Goal: Transaction & Acquisition: Purchase product/service

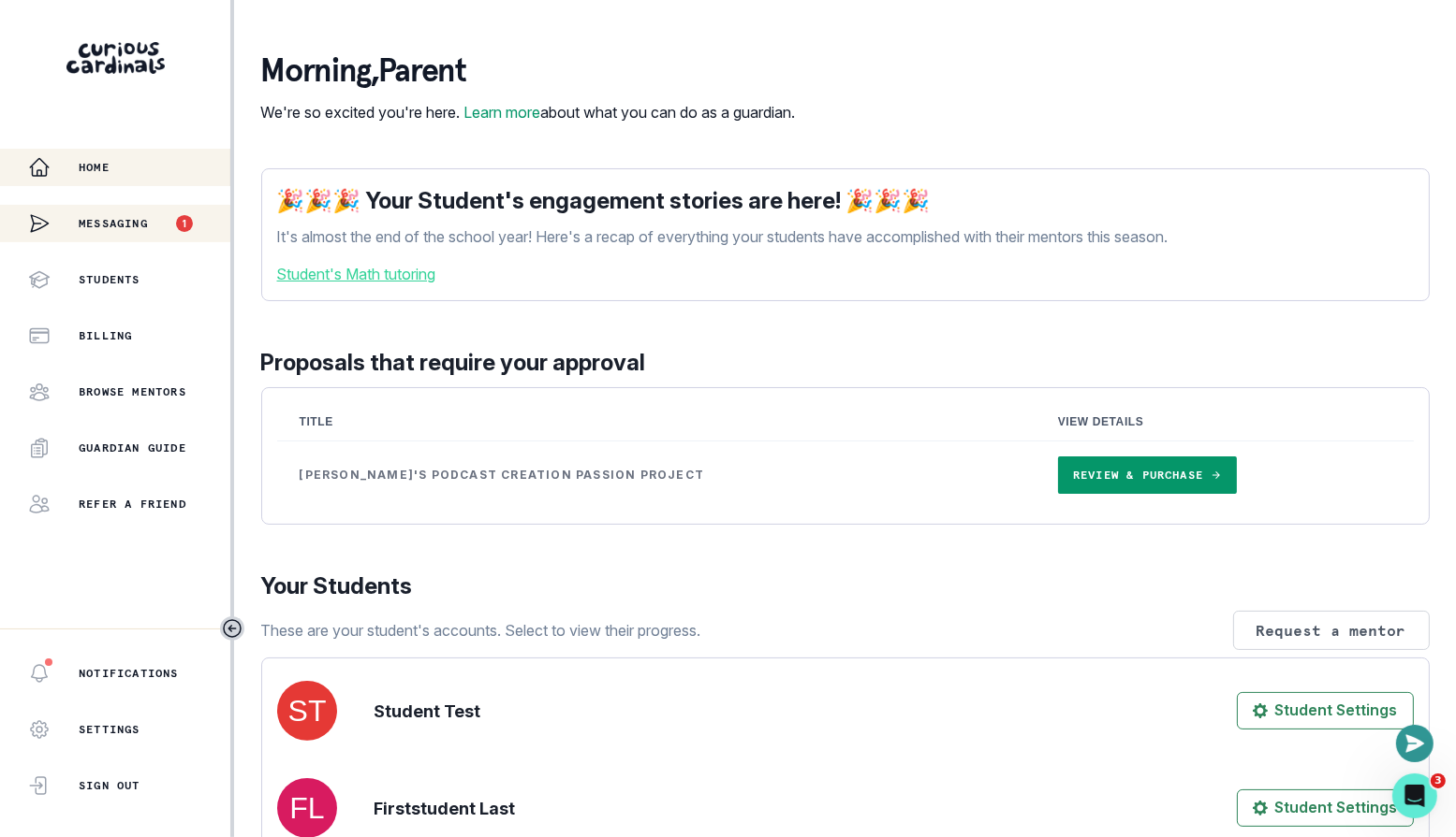
click at [129, 219] on p "Messaging" at bounding box center [113, 224] width 69 height 15
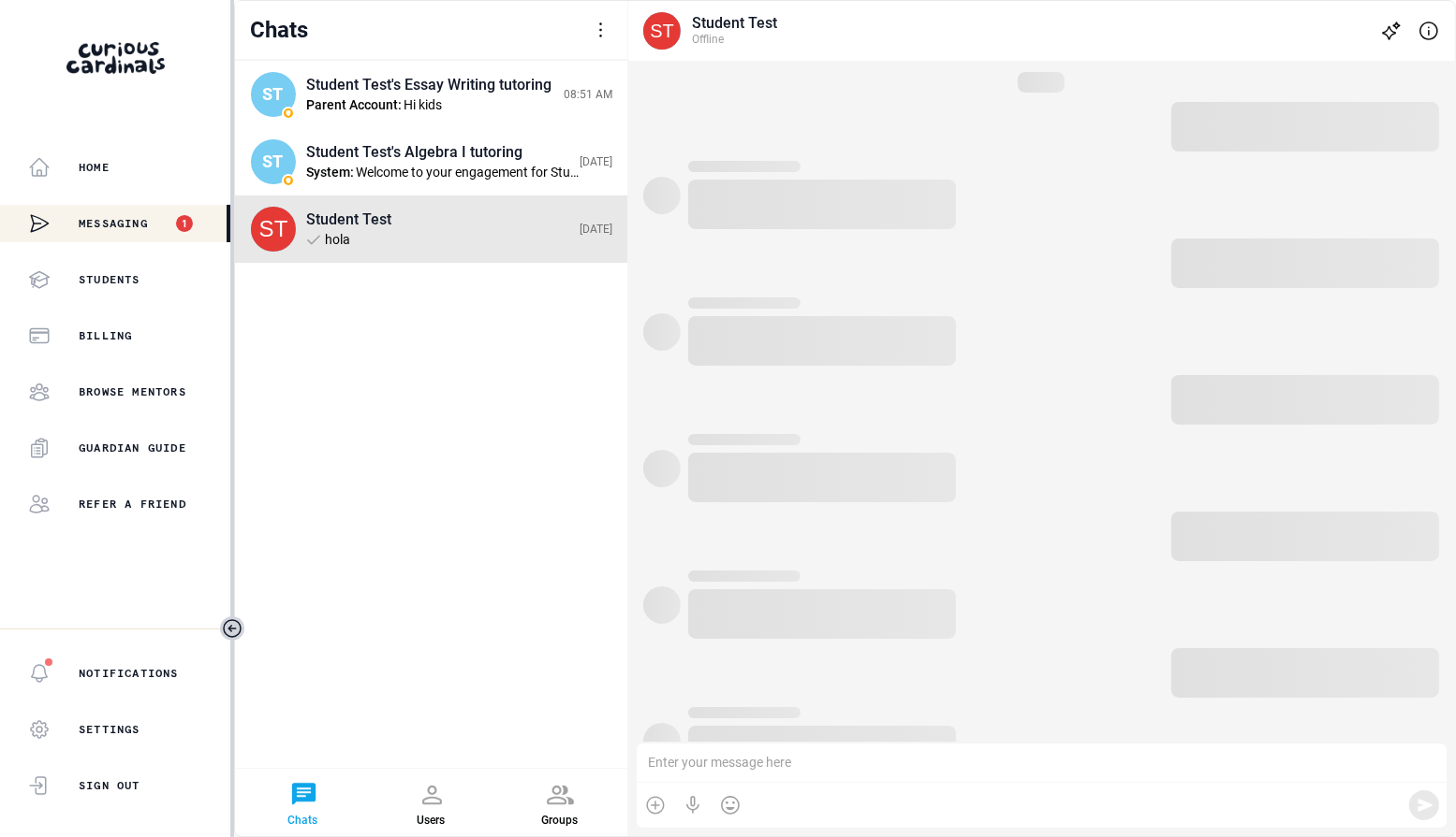
click at [589, 32] on div "Chats [PERSON_NAME] Create conversation Log Out" at bounding box center [431, 31] width 392 height 59
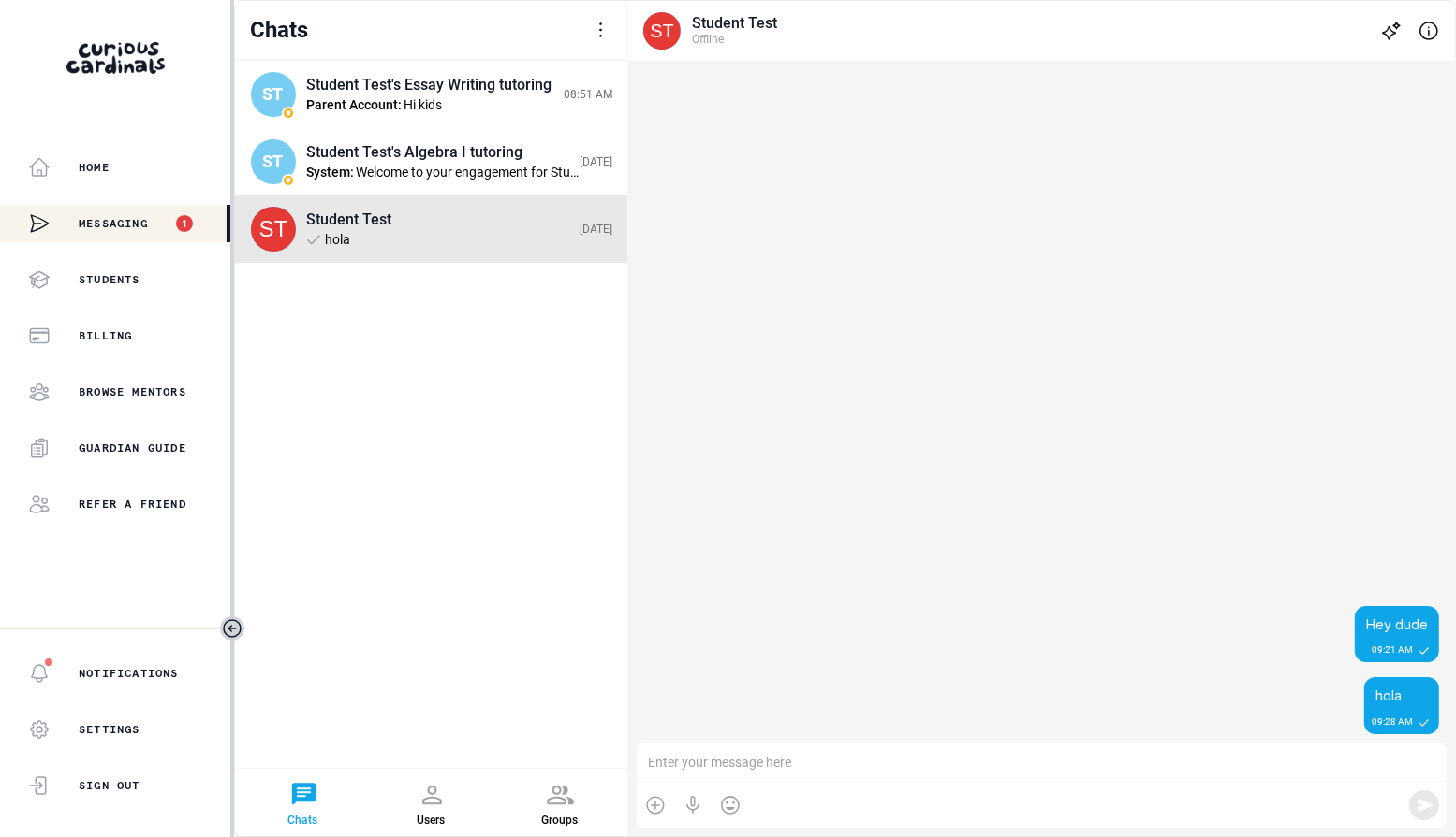
click at [597, 31] on div at bounding box center [601, 30] width 23 height 23
click at [479, 127] on div "Log Out" at bounding box center [487, 133] width 197 height 45
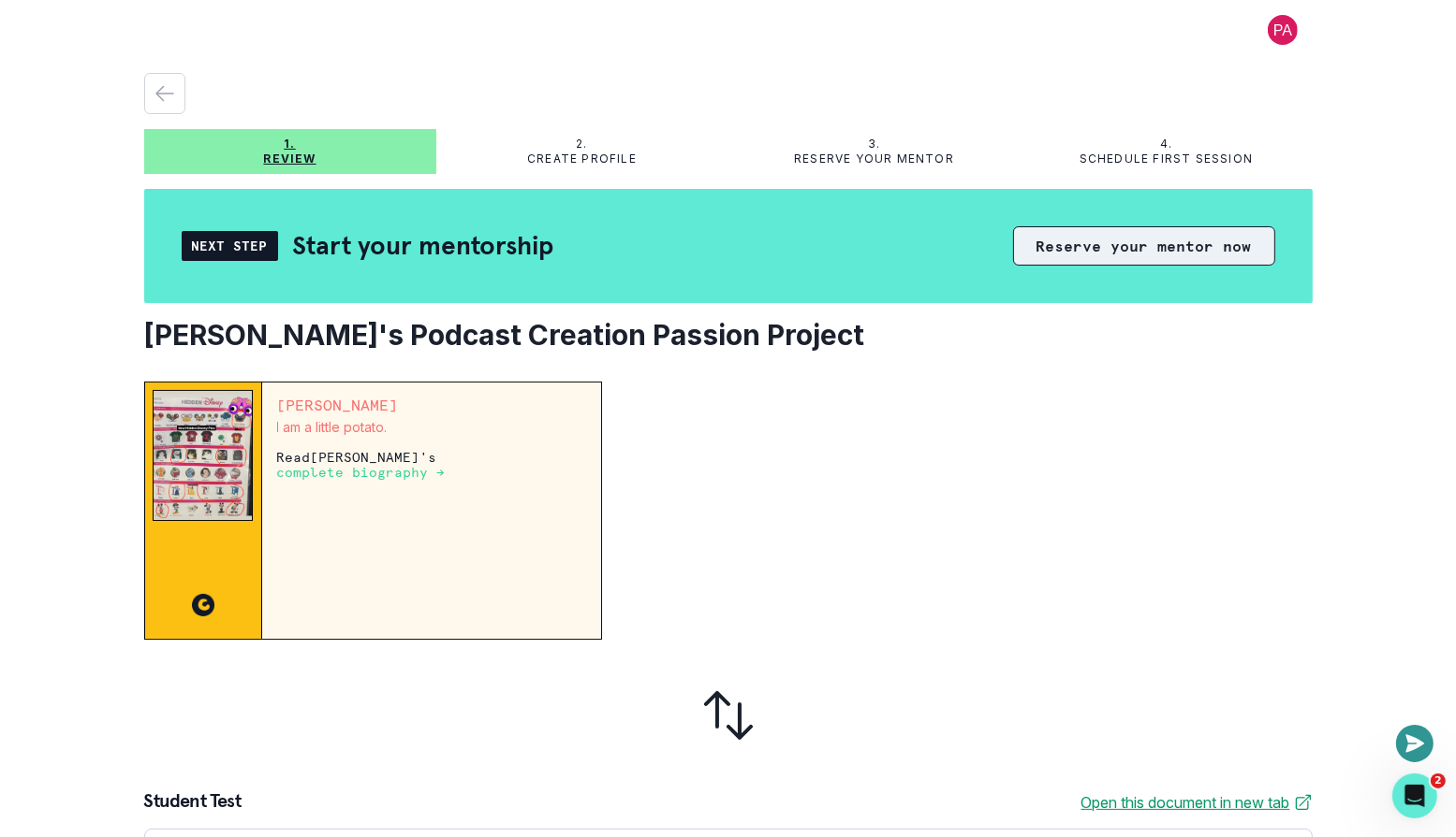
click at [1140, 249] on button "Reserve your mentor now" at bounding box center [1144, 246] width 262 height 39
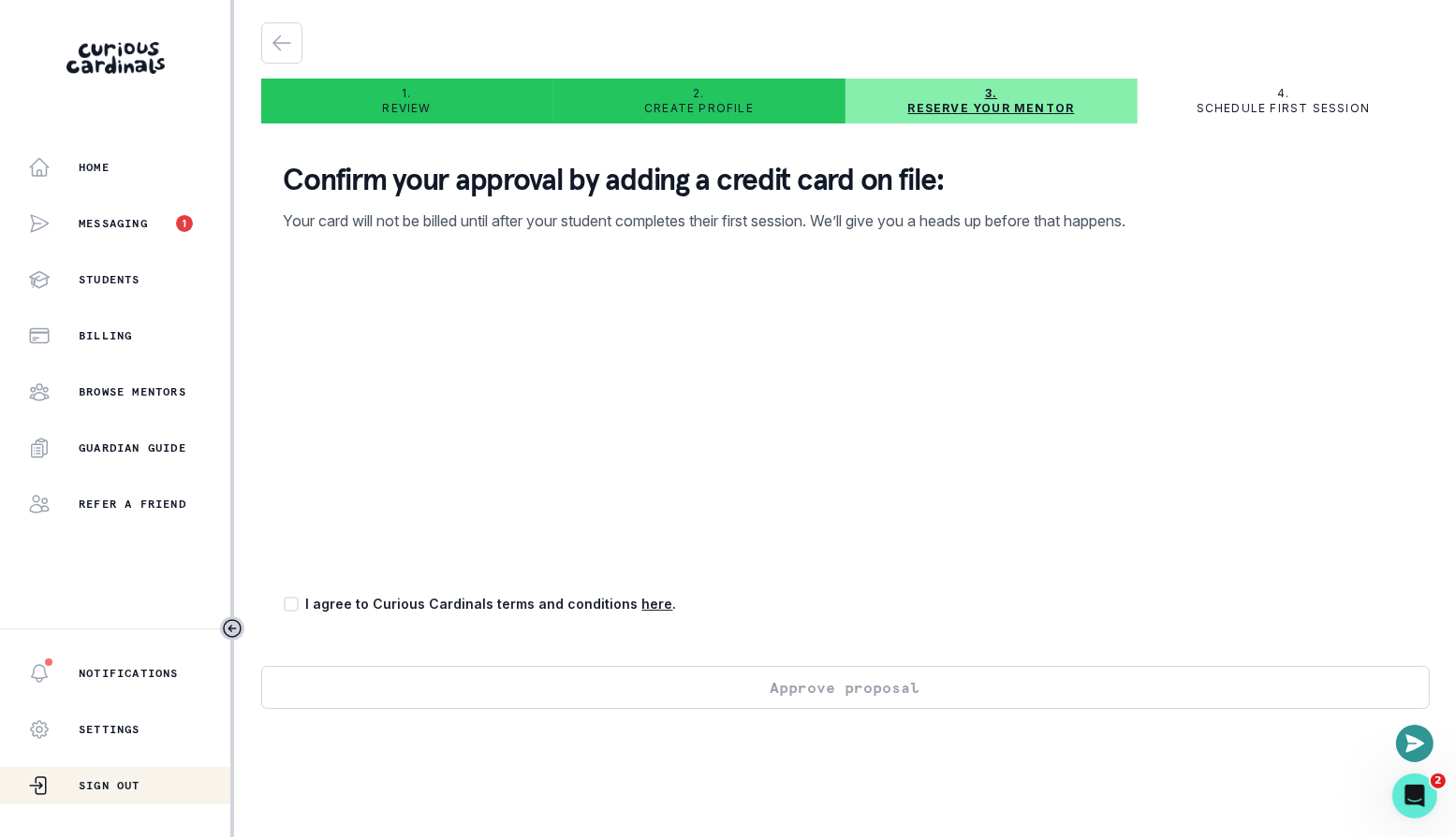
click at [98, 783] on p "Sign Out" at bounding box center [109, 786] width 62 height 15
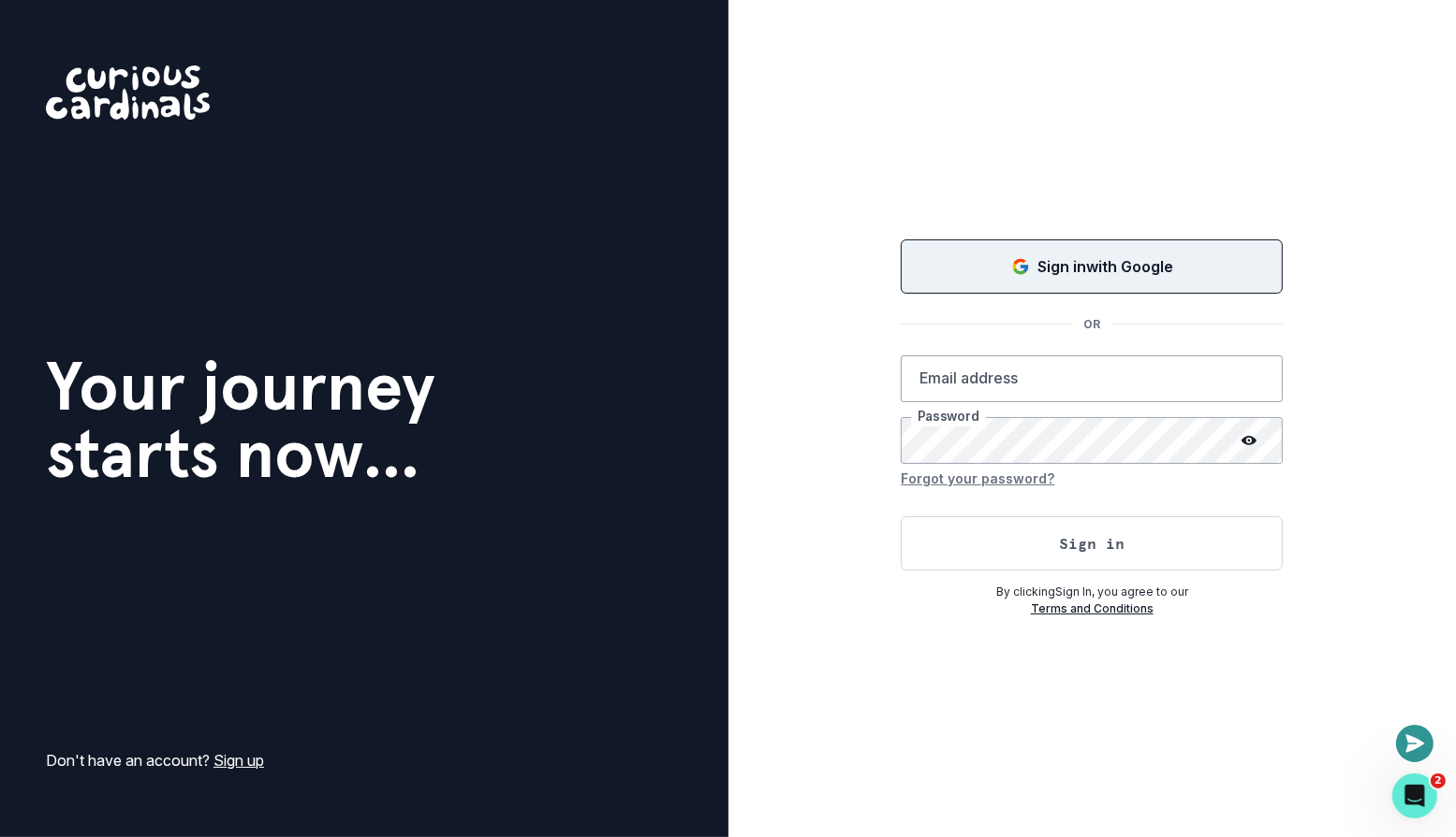
click at [1071, 264] on p "Sign in with Google" at bounding box center [1105, 266] width 136 height 23
